Goal: Task Accomplishment & Management: Use online tool/utility

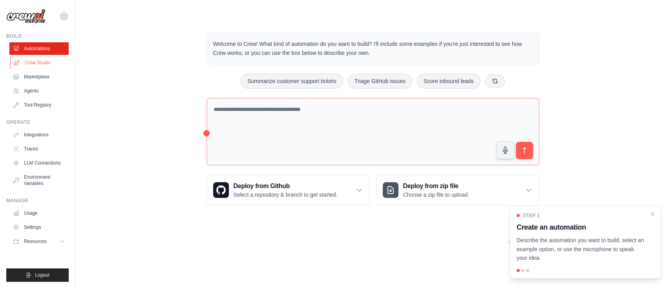
click at [39, 62] on link "Crew Studio" at bounding box center [39, 63] width 59 height 13
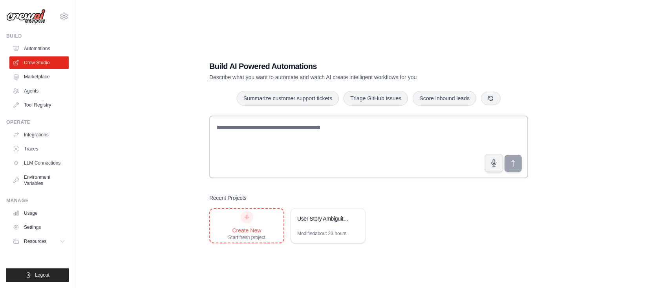
click at [269, 225] on div "Create New Start fresh project" at bounding box center [246, 226] width 73 height 34
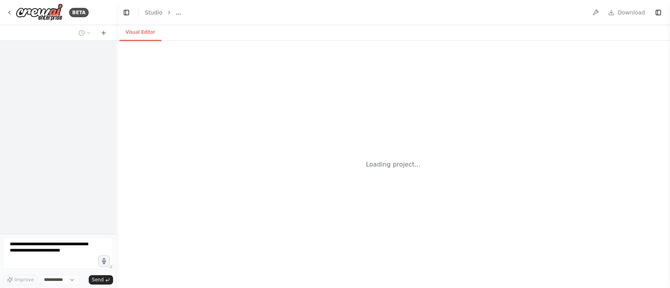
select select "****"
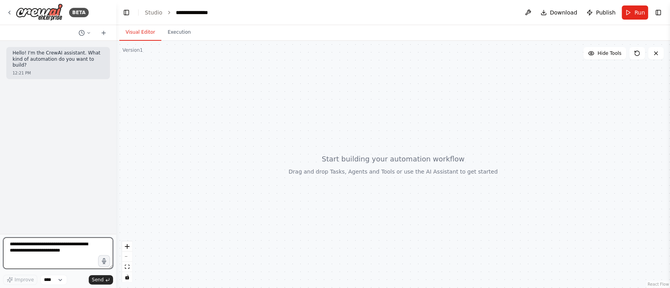
click at [48, 247] on textarea at bounding box center [58, 253] width 110 height 31
type textarea "**********"
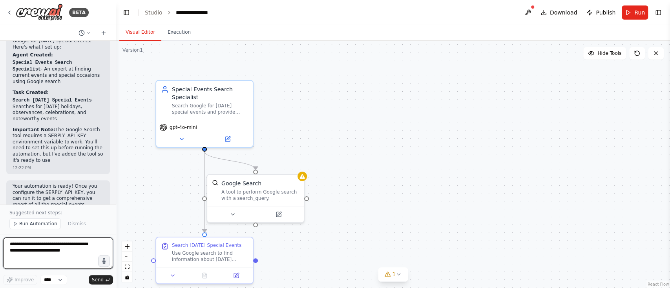
scroll to position [462, 0]
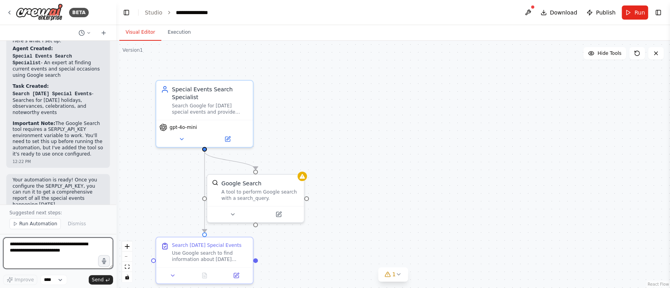
click at [113, 206] on div at bounding box center [114, 144] width 3 height 288
click at [40, 224] on span "Run Automation" at bounding box center [38, 224] width 38 height 6
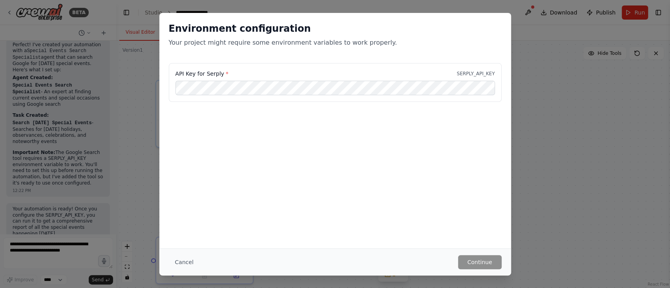
click at [569, 143] on div "Environment configuration Your project might require some environment variables…" at bounding box center [335, 144] width 670 height 288
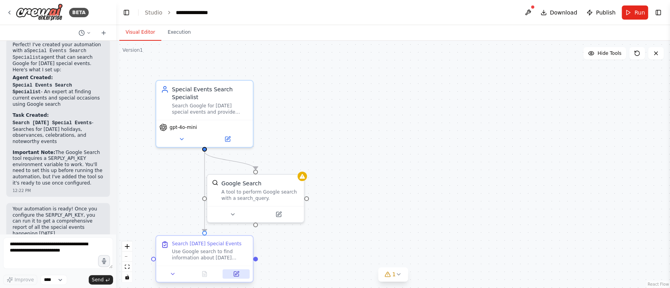
scroll to position [433, 0]
click at [49, 243] on textarea at bounding box center [58, 253] width 110 height 31
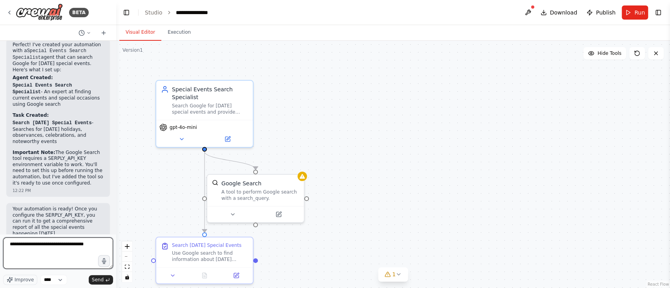
type textarea "**********"
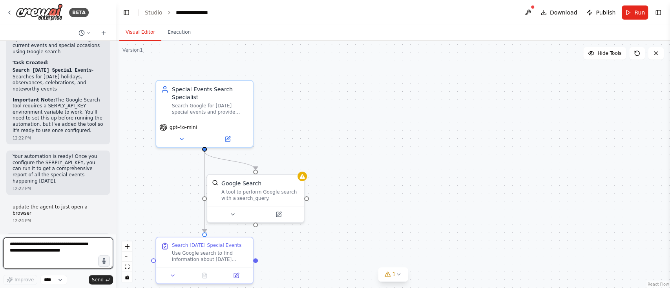
scroll to position [686, 0]
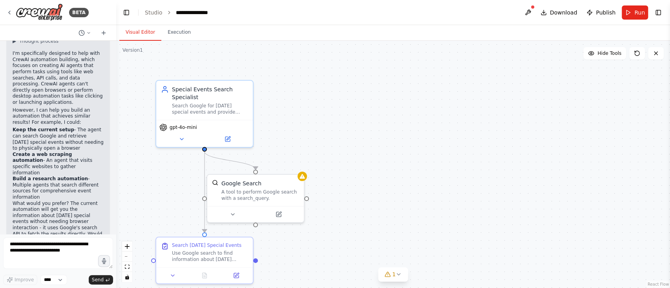
click at [421, 190] on div ".deletable-edge-delete-btn { width: 20px; height: 20px; border: 0px solid #ffff…" at bounding box center [393, 165] width 554 height 248
click at [638, 12] on span "Run" at bounding box center [639, 13] width 11 height 8
click at [390, 275] on icon at bounding box center [387, 275] width 6 height 6
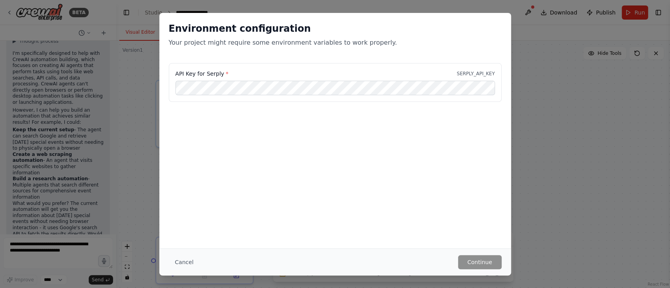
click at [474, 73] on p "SERPLY_API_KEY" at bounding box center [476, 74] width 38 height 6
click at [182, 263] on button "Cancel" at bounding box center [184, 262] width 31 height 14
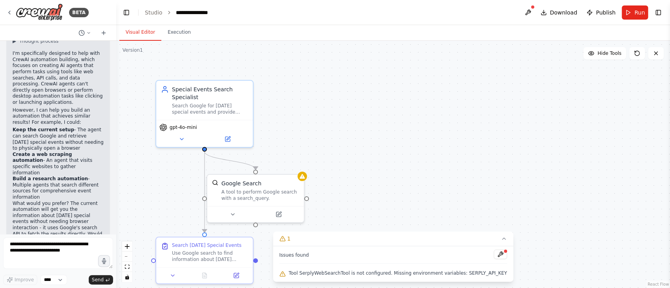
click at [413, 177] on div ".deletable-edge-delete-btn { width: 20px; height: 20px; border: 0px solid #ffff…" at bounding box center [393, 165] width 554 height 248
click at [267, 197] on div "A tool to perform Google search with a search_query." at bounding box center [260, 194] width 78 height 13
click at [300, 168] on icon at bounding box center [298, 165] width 5 height 5
click at [281, 161] on div "Confirm" at bounding box center [276, 166] width 28 height 10
click at [277, 165] on button "Confirm" at bounding box center [276, 165] width 28 height 9
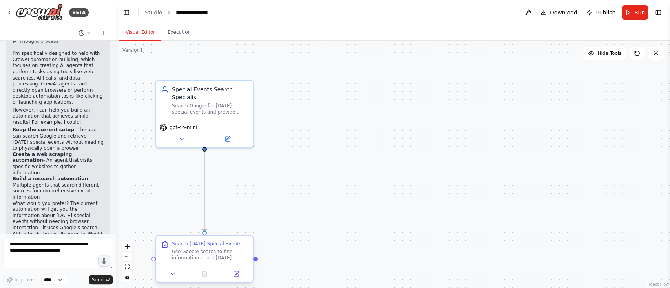
click at [208, 253] on div "Use Google search to find information about today's special events, including h…" at bounding box center [210, 255] width 76 height 13
click at [248, 229] on icon at bounding box center [246, 229] width 5 height 5
click at [228, 229] on button "Confirm" at bounding box center [225, 228] width 28 height 9
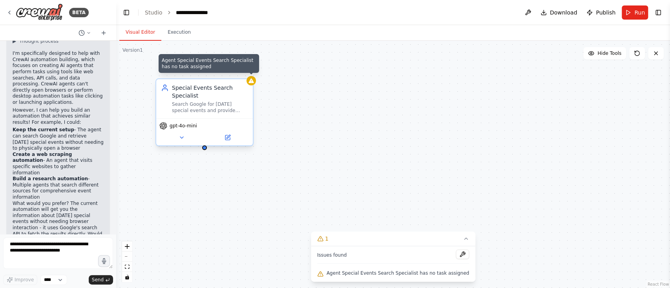
click at [254, 82] on div at bounding box center [250, 80] width 9 height 9
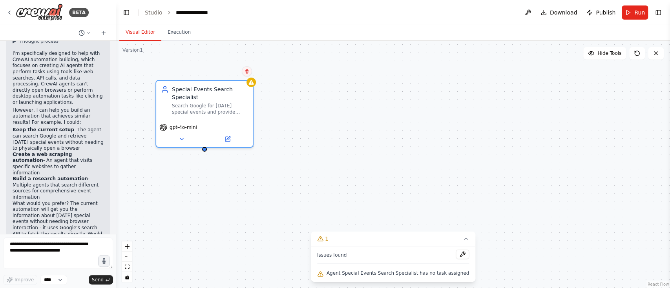
click at [246, 70] on icon at bounding box center [246, 71] width 5 height 5
click at [220, 69] on button "Confirm" at bounding box center [225, 71] width 28 height 9
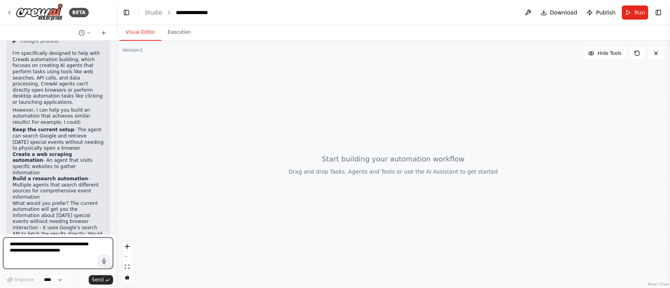
click at [39, 253] on textarea at bounding box center [58, 253] width 110 height 31
click at [24, 246] on textarea at bounding box center [58, 253] width 110 height 31
type textarea "*"
type textarea "**********"
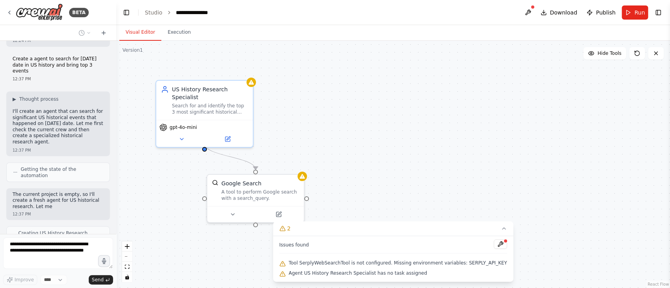
scroll to position [905, 0]
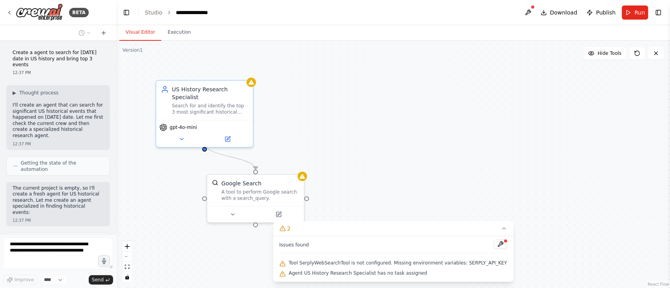
click at [339, 263] on span "Tool SerplyWebSearchTool is not configured. Missing environment variables: SERP…" at bounding box center [397, 263] width 218 height 6
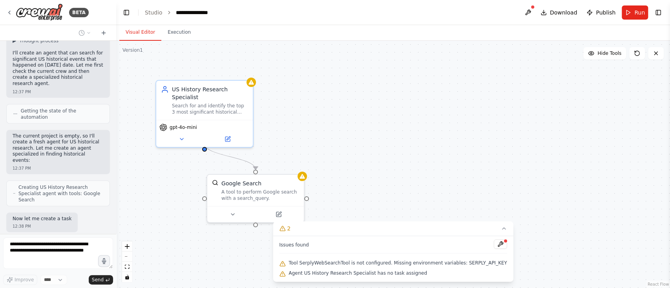
scroll to position [963, 0]
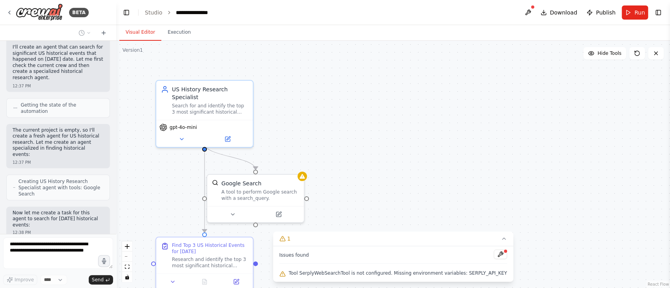
click at [333, 272] on span "Tool SerplyWebSearchTool is not configured. Missing environment variables: SERP…" at bounding box center [397, 273] width 218 height 6
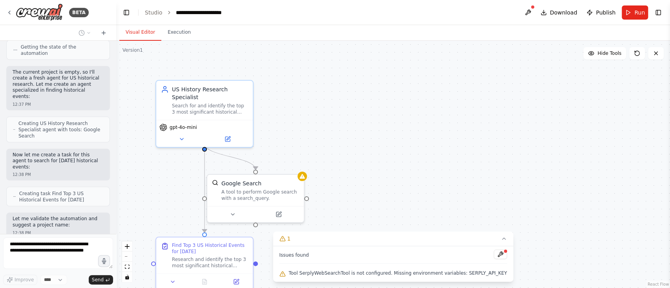
scroll to position [1047, 0]
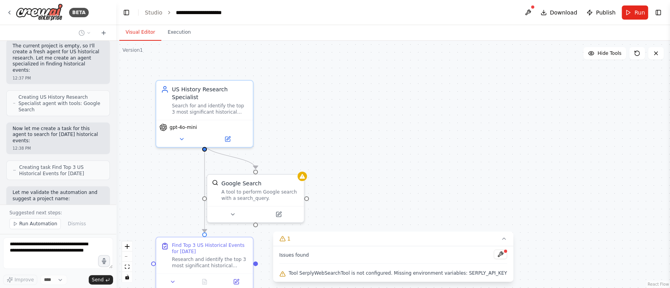
click at [499, 147] on div ".deletable-edge-delete-btn { width: 20px; height: 20px; border: 0px solid #ffff…" at bounding box center [393, 165] width 554 height 248
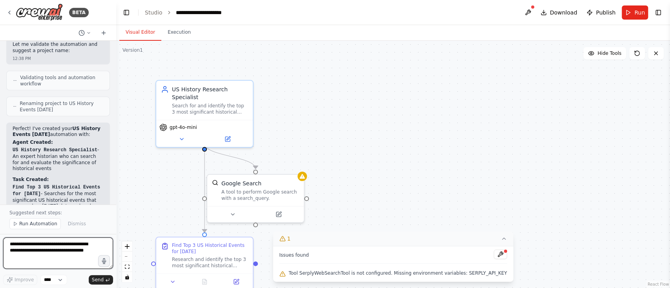
scroll to position [1307, 0]
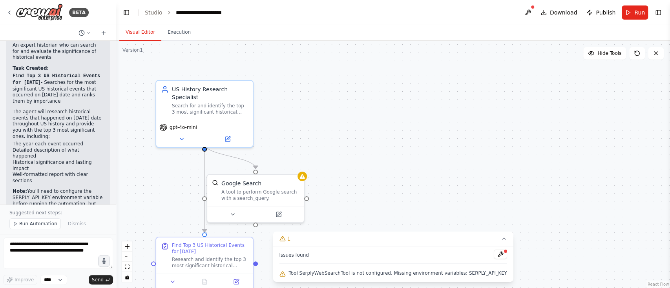
click at [445, 149] on div ".deletable-edge-delete-btn { width: 20px; height: 20px; border: 0px solid #ffff…" at bounding box center [393, 165] width 554 height 248
click at [44, 257] on textarea "**********" at bounding box center [58, 253] width 110 height 31
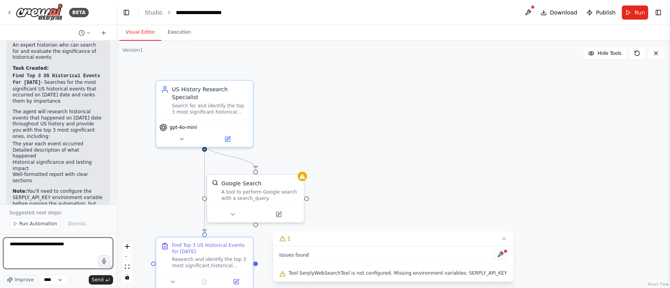
type textarea "**********"
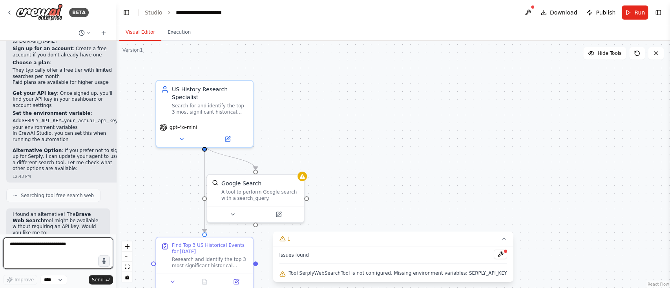
scroll to position [1607, 0]
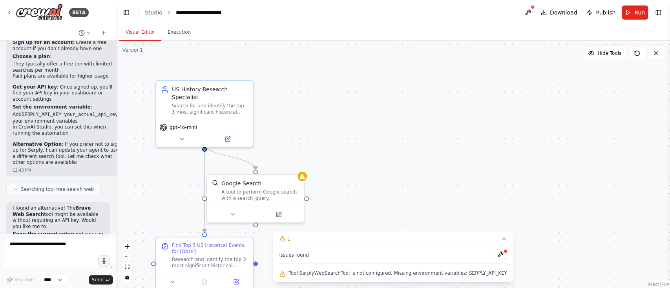
click at [65, 244] on li "Switch to Brave Search which might not require an API key" at bounding box center [58, 250] width 91 height 12
click at [55, 256] on strong "Check if Brave Search requires configuration" at bounding box center [54, 262] width 82 height 12
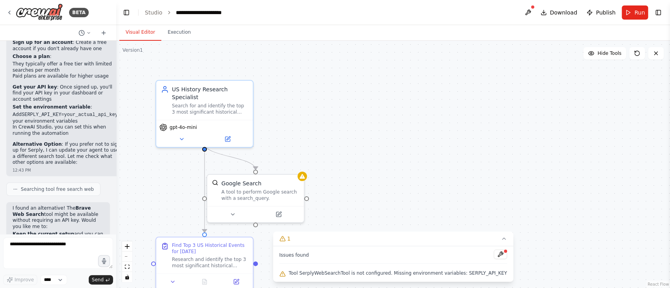
click at [55, 256] on strong "Check if Brave Search requires configuration" at bounding box center [54, 262] width 82 height 12
click at [43, 256] on li "Check if Brave Search requires configuration first" at bounding box center [58, 262] width 91 height 12
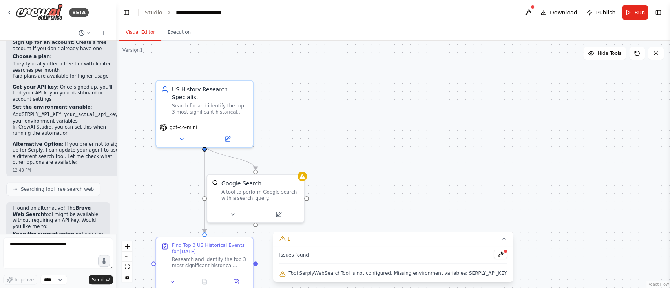
click at [43, 256] on li "Check if Brave Search requires configuration first" at bounding box center [58, 262] width 91 height 12
click at [381, 181] on div ".deletable-edge-delete-btn { width: 20px; height: 20px; border: 0px solid #ffff…" at bounding box center [393, 165] width 554 height 248
click at [37, 243] on textarea "**********" at bounding box center [58, 253] width 110 height 31
click at [599, 53] on button "Hide Tools" at bounding box center [604, 53] width 43 height 13
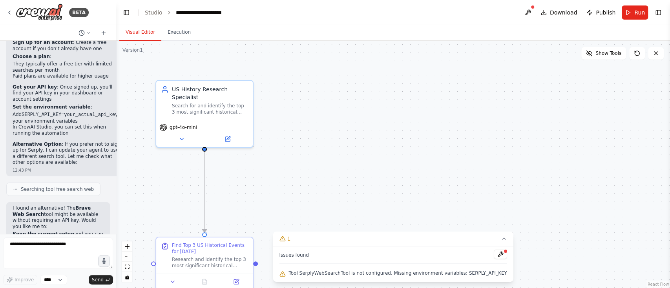
click at [469, 275] on span "Tool SerplyWebSearchTool is not configured. Missing environment variables: SERP…" at bounding box center [397, 273] width 218 height 6
copy span "SERPLY_API_KEY"
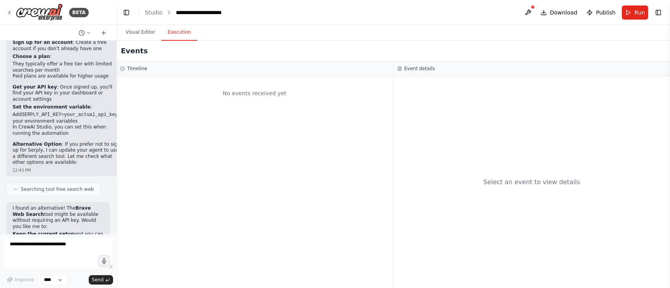
click at [171, 34] on button "Execution" at bounding box center [179, 32] width 36 height 16
click at [518, 184] on div "Select an event to view details" at bounding box center [531, 182] width 97 height 9
click at [634, 17] on button "Run" at bounding box center [635, 12] width 26 height 14
